Goal: Information Seeking & Learning: Understand process/instructions

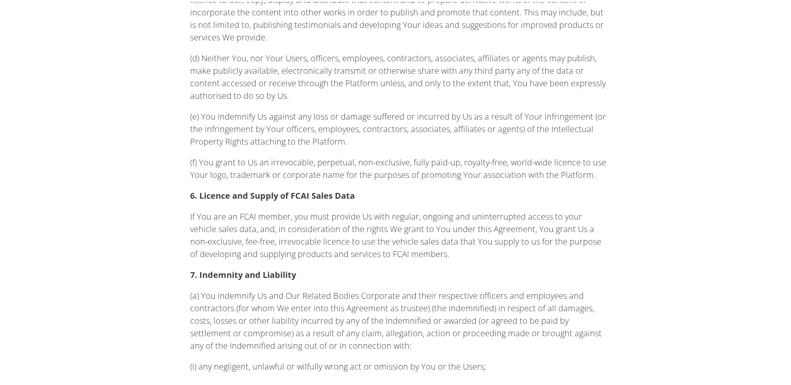
scroll to position [3159, 0]
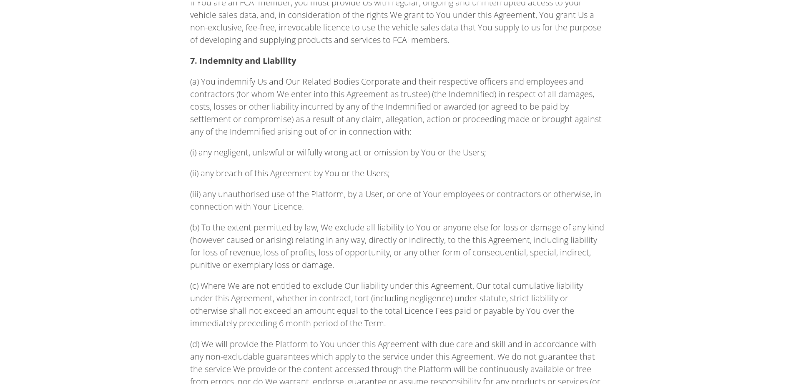
click at [494, 155] on p "(i) any negligent, unlawful or wilfully wrong act or omission by You or the Use…" at bounding box center [398, 151] width 417 height 13
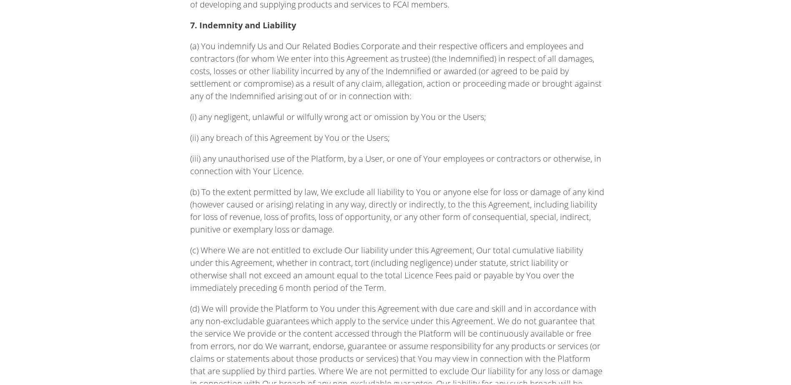
scroll to position [3185, 0]
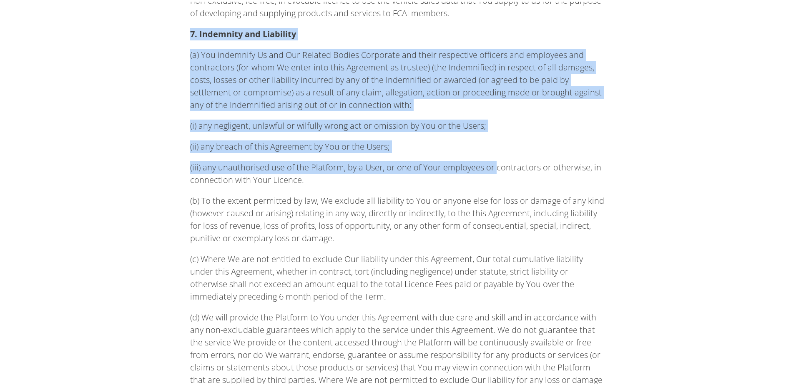
drag, startPoint x: 183, startPoint y: 30, endPoint x: 490, endPoint y: 158, distance: 332.2
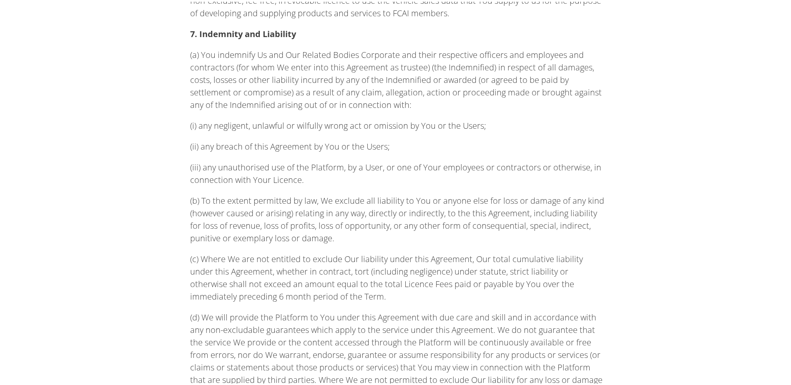
drag, startPoint x: 490, startPoint y: 158, endPoint x: 446, endPoint y: 165, distance: 44.8
click at [467, 181] on p "(iii) any unauthorised use of the Platform, by a User, or one of Your employees…" at bounding box center [398, 172] width 417 height 25
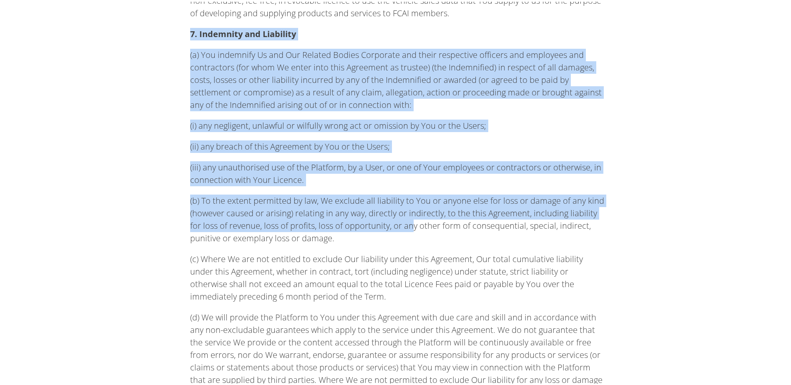
drag, startPoint x: 182, startPoint y: 29, endPoint x: 395, endPoint y: 223, distance: 287.8
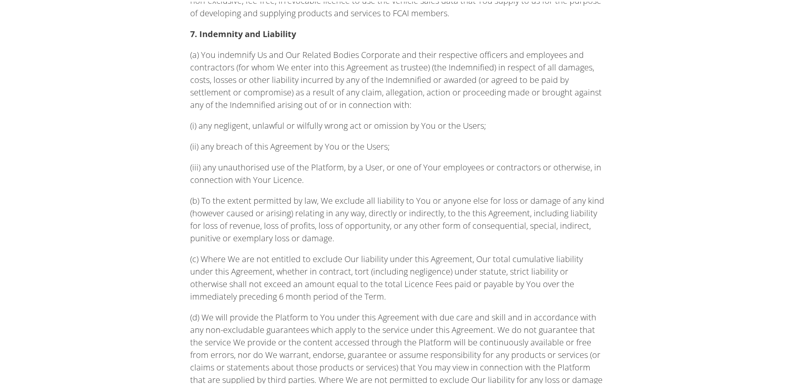
drag, startPoint x: 395, startPoint y: 223, endPoint x: 401, endPoint y: 229, distance: 8.8
click at [401, 229] on p "(b) To the extent permitted by law, We exclude all liability to You or anyone e…" at bounding box center [398, 218] width 417 height 50
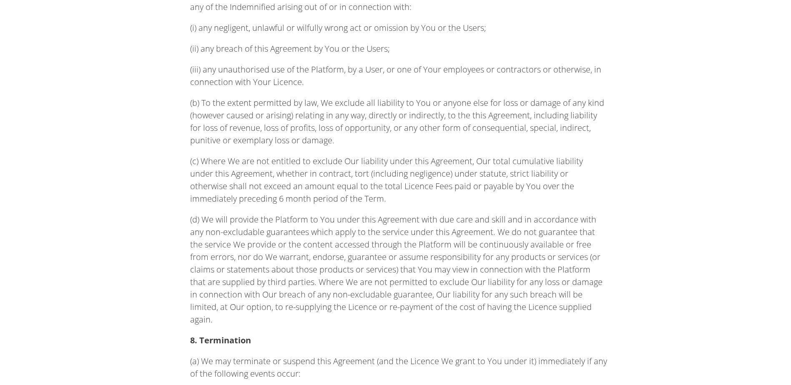
scroll to position [3269, 0]
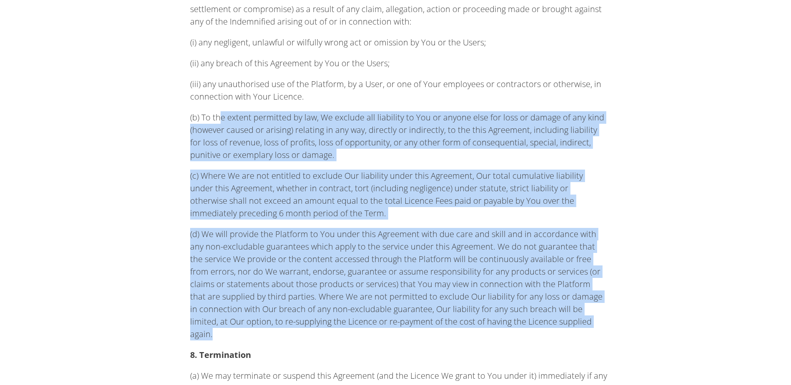
drag, startPoint x: 582, startPoint y: 324, endPoint x: 218, endPoint y: 115, distance: 419.6
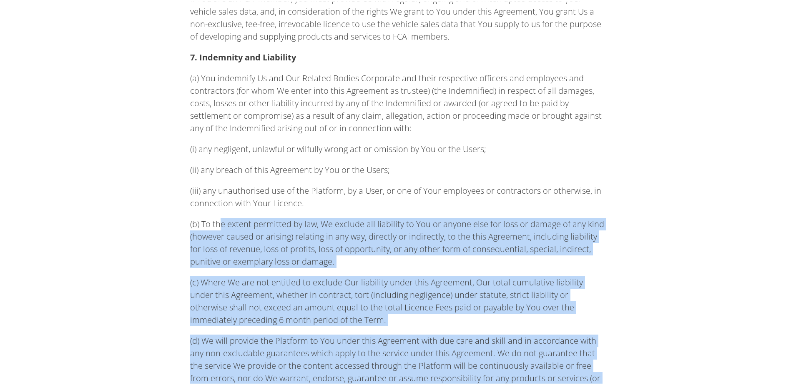
scroll to position [3102, 0]
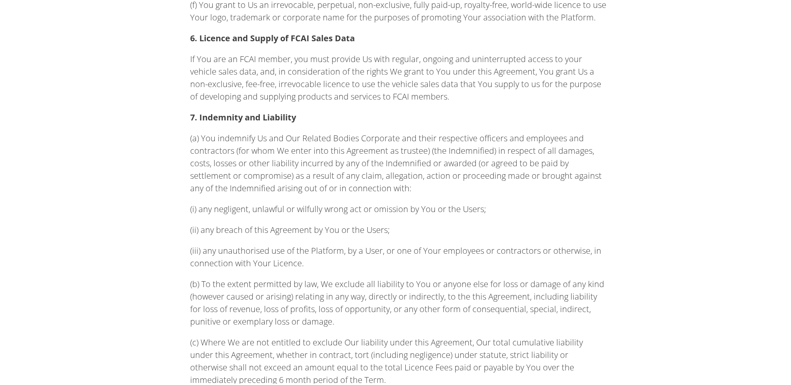
click at [382, 192] on p "(a) You indemnify Us and Our Related Bodies Corporate and their respective offi…" at bounding box center [398, 161] width 417 height 63
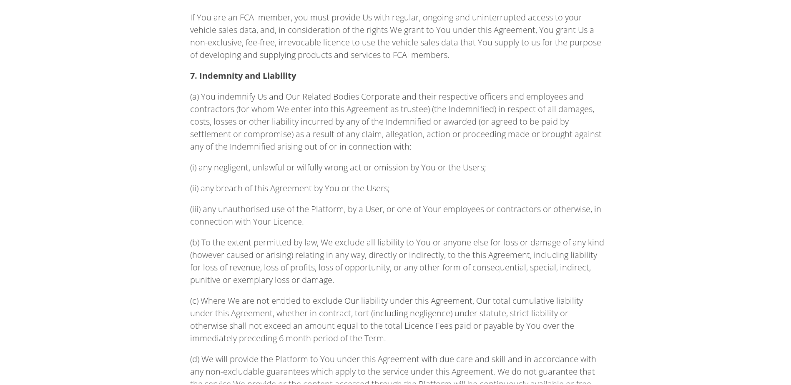
scroll to position [3185, 0]
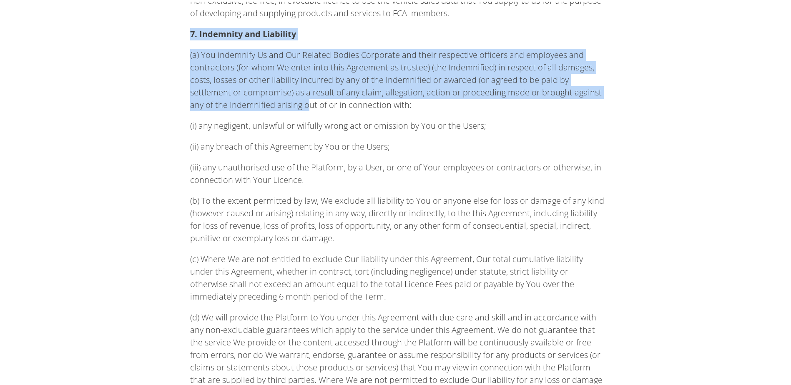
drag, startPoint x: 186, startPoint y: 32, endPoint x: 307, endPoint y: 112, distance: 145.3
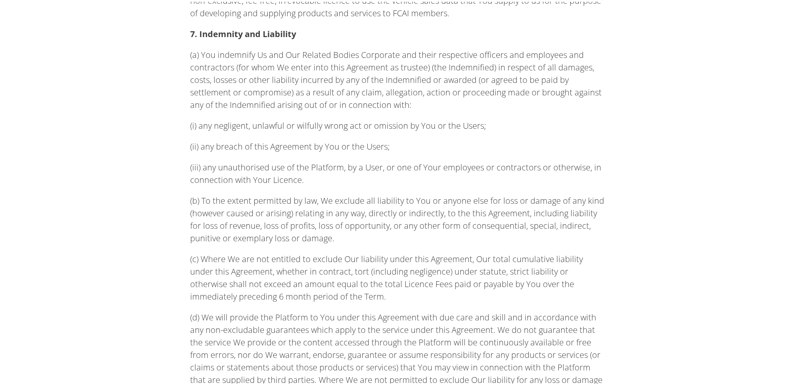
drag, startPoint x: 307, startPoint y: 112, endPoint x: 326, endPoint y: 128, distance: 25.4
click at [326, 128] on p "(i) any negligent, unlawful or wilfully wrong act or omission by You or the Use…" at bounding box center [398, 124] width 417 height 13
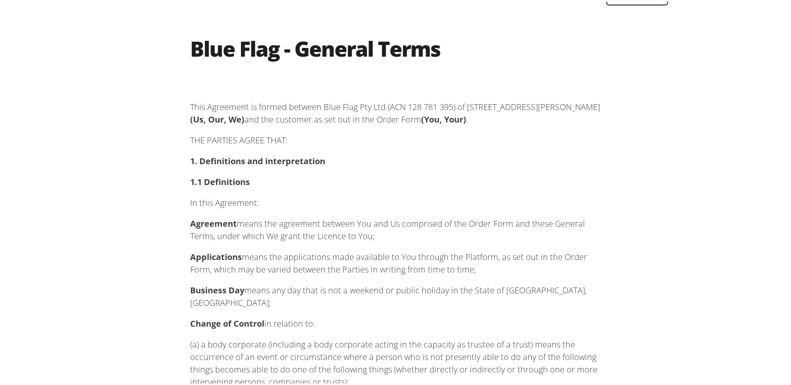
scroll to position [42, 0]
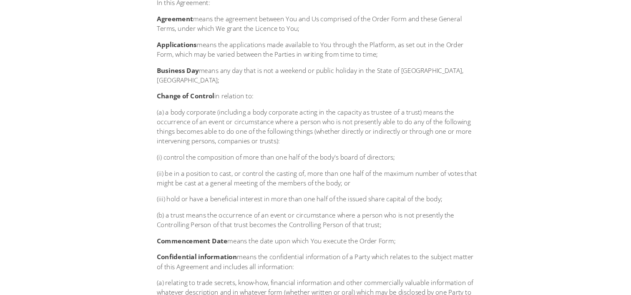
scroll to position [334, 0]
